Goal: Information Seeking & Learning: Learn about a topic

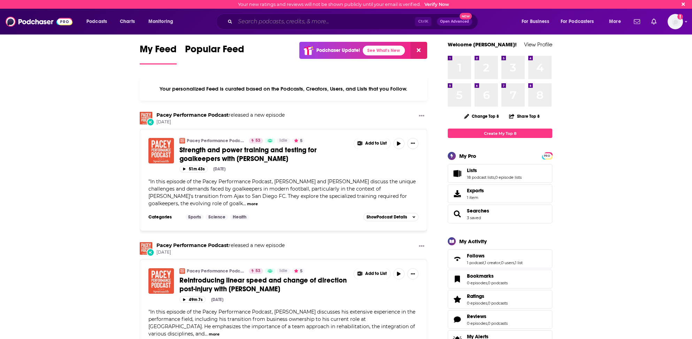
click at [245, 22] on input "Search podcasts, credits, & more..." at bounding box center [325, 21] width 180 height 11
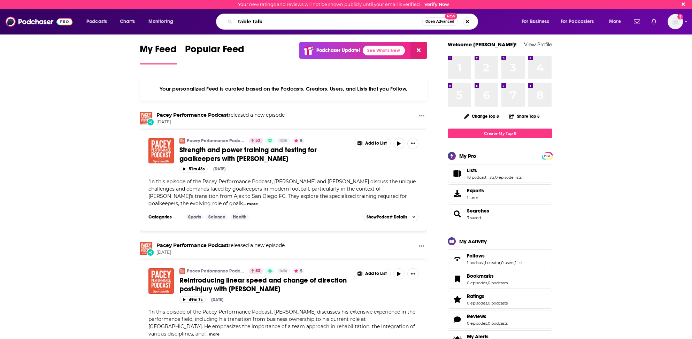
type input "table talk"
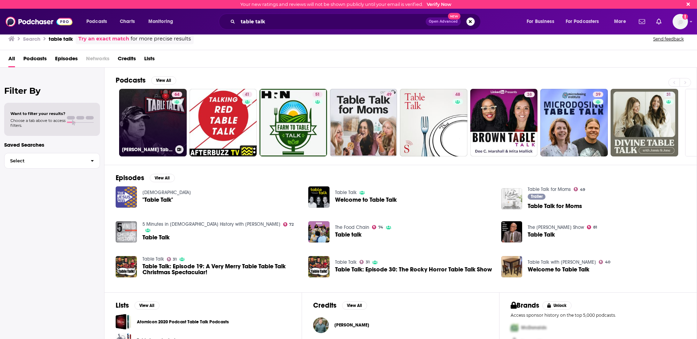
click at [122, 142] on link "64 [PERSON_NAME] Table Talk" at bounding box center [153, 123] width 68 height 68
